Goal: Check status

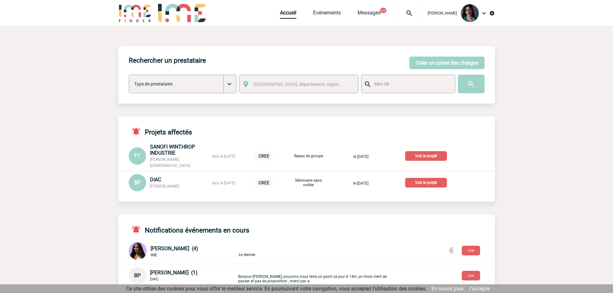
click at [281, 85] on span "[GEOGRAPHIC_DATA], département, région..." at bounding box center [297, 84] width 89 height 5
click at [326, 10] on link "Evénements" at bounding box center [327, 14] width 28 height 9
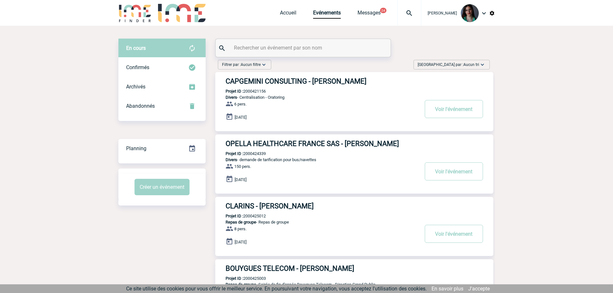
click at [270, 49] on input "text" at bounding box center [303, 47] width 143 height 9
paste input "2000424404"
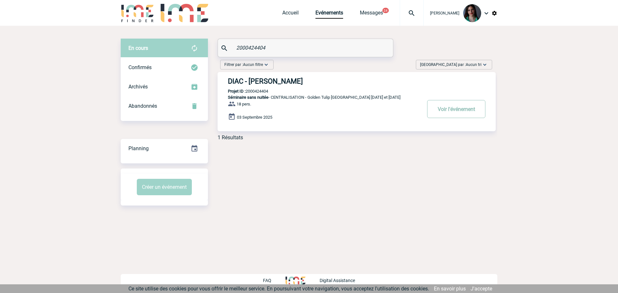
type input "2000424404"
click at [440, 112] on button "Voir l'événement" at bounding box center [456, 109] width 58 height 18
